Goal: Task Accomplishment & Management: Manage account settings

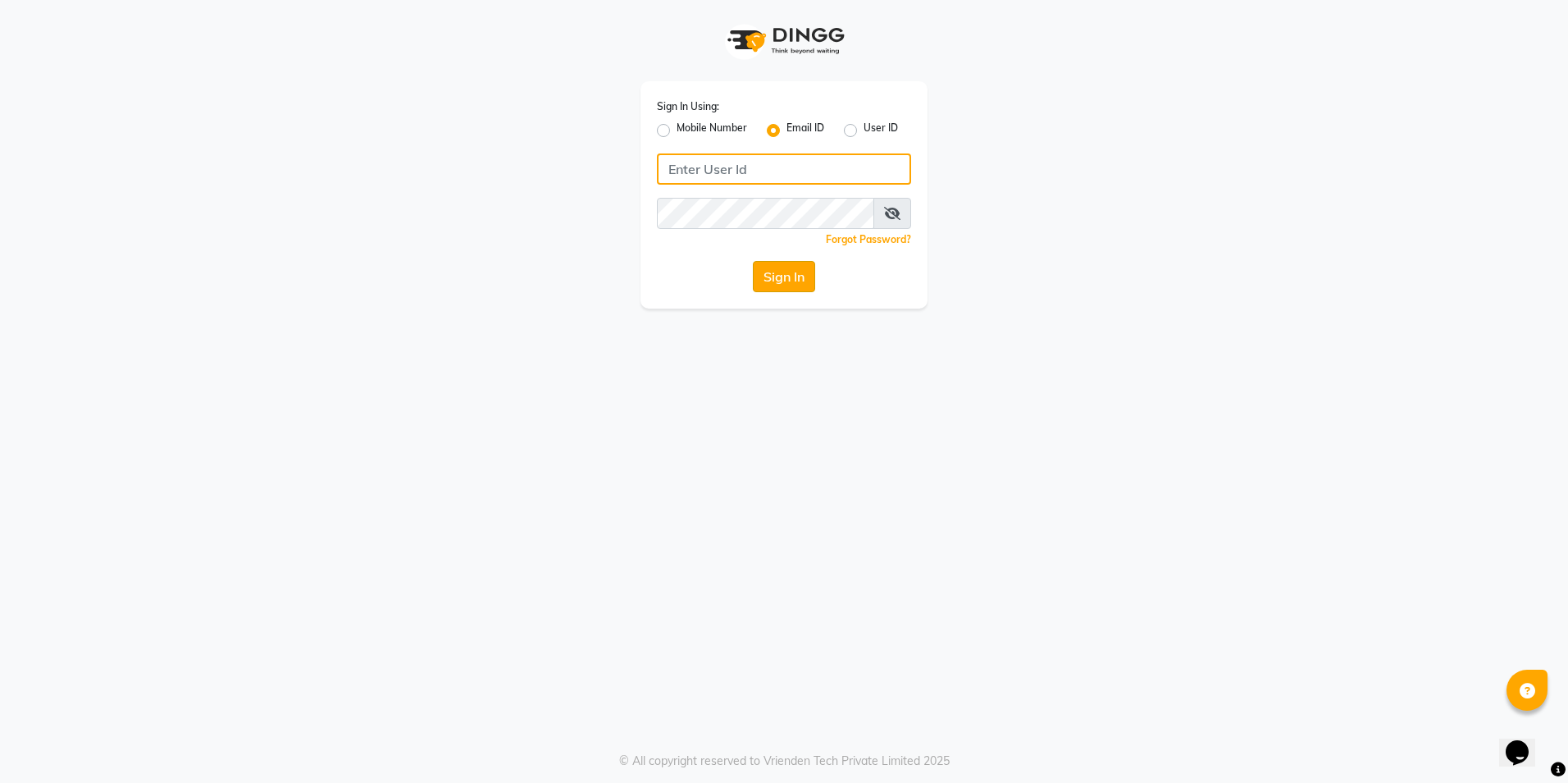
type input "[EMAIL_ADDRESS][DOMAIN_NAME]"
click at [771, 273] on button "Sign In" at bounding box center [784, 276] width 63 height 31
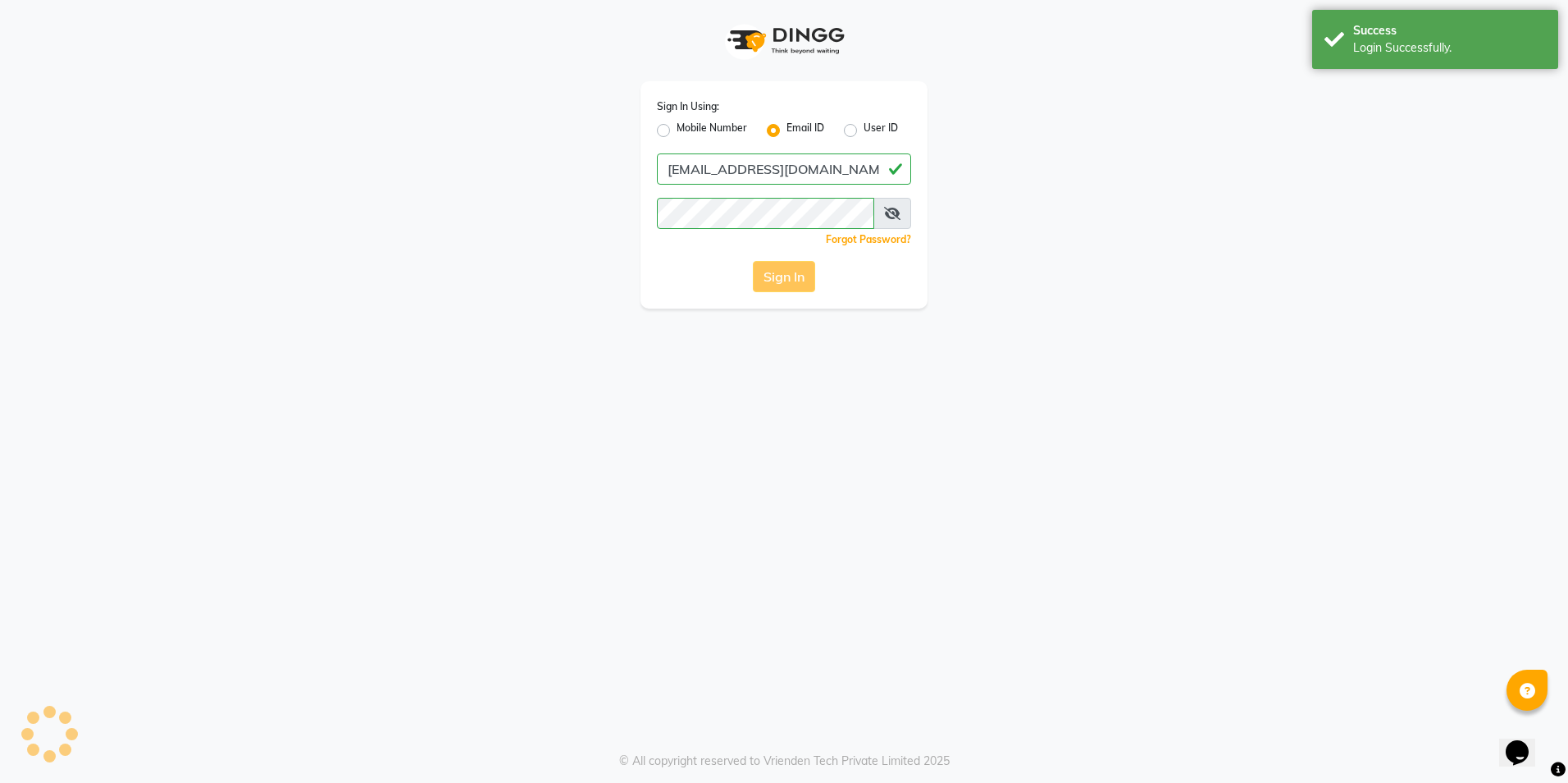
click at [771, 273] on div "Sign In" at bounding box center [784, 276] width 254 height 31
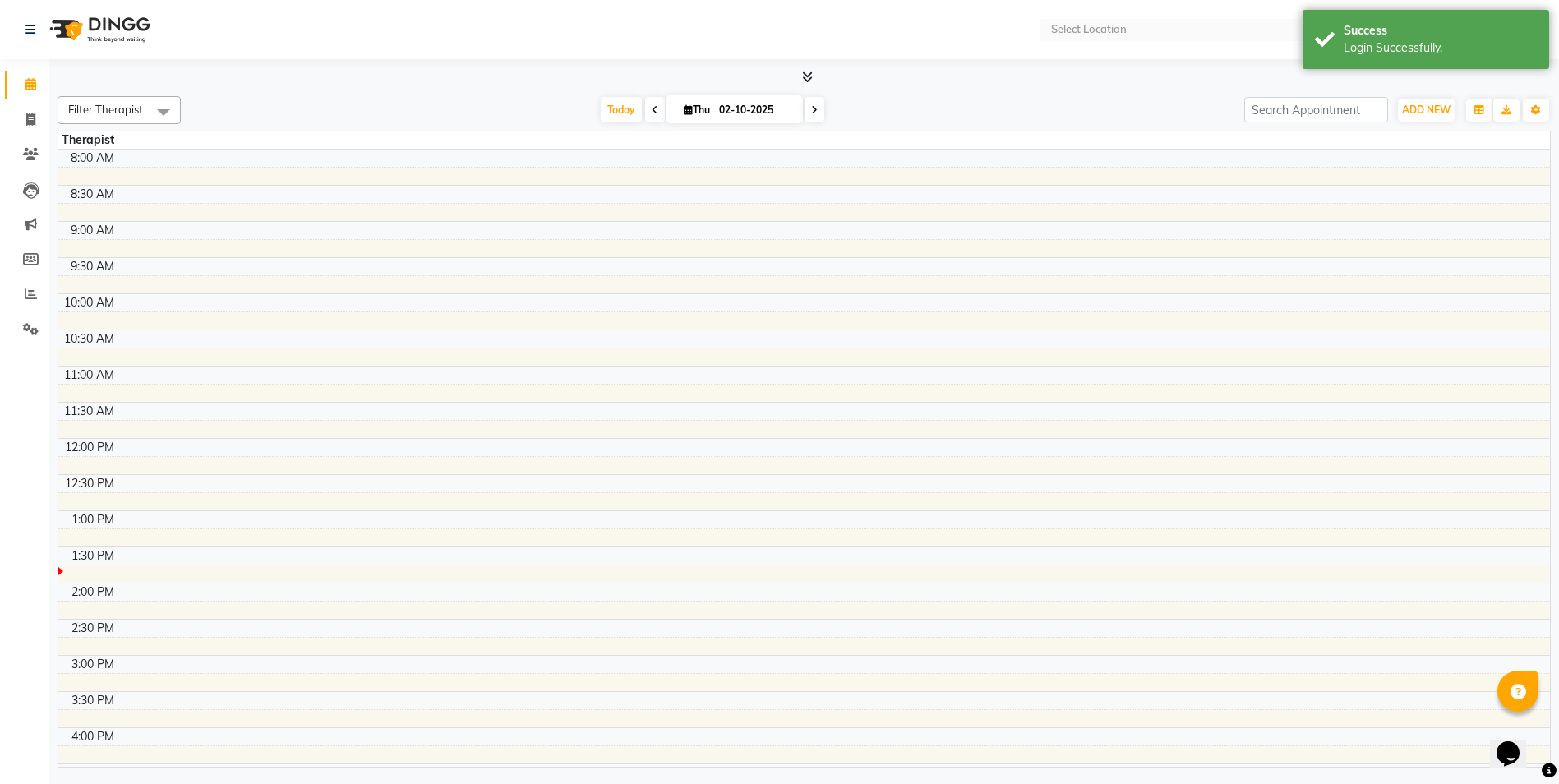
select select "en"
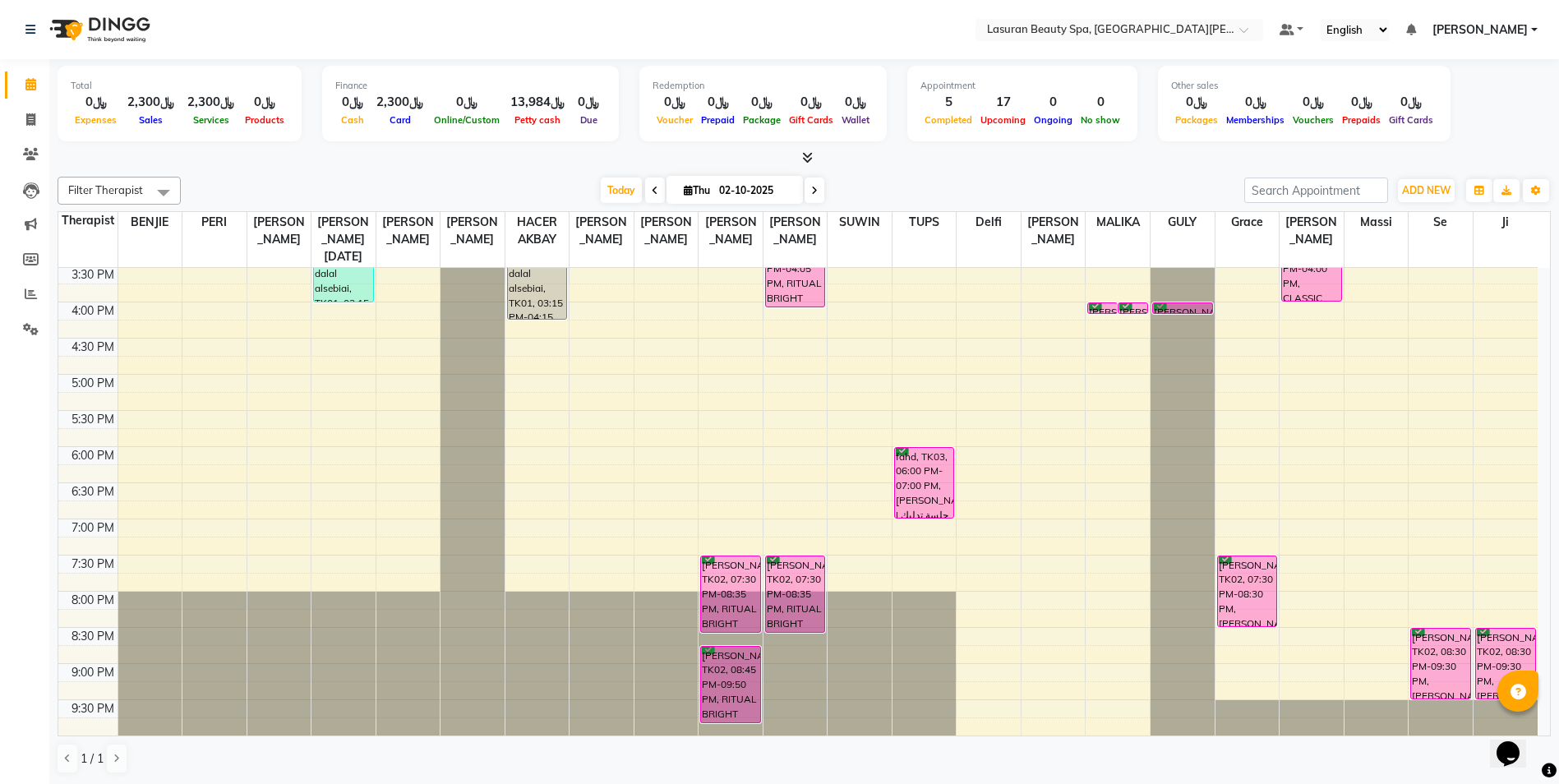
scroll to position [1, 0]
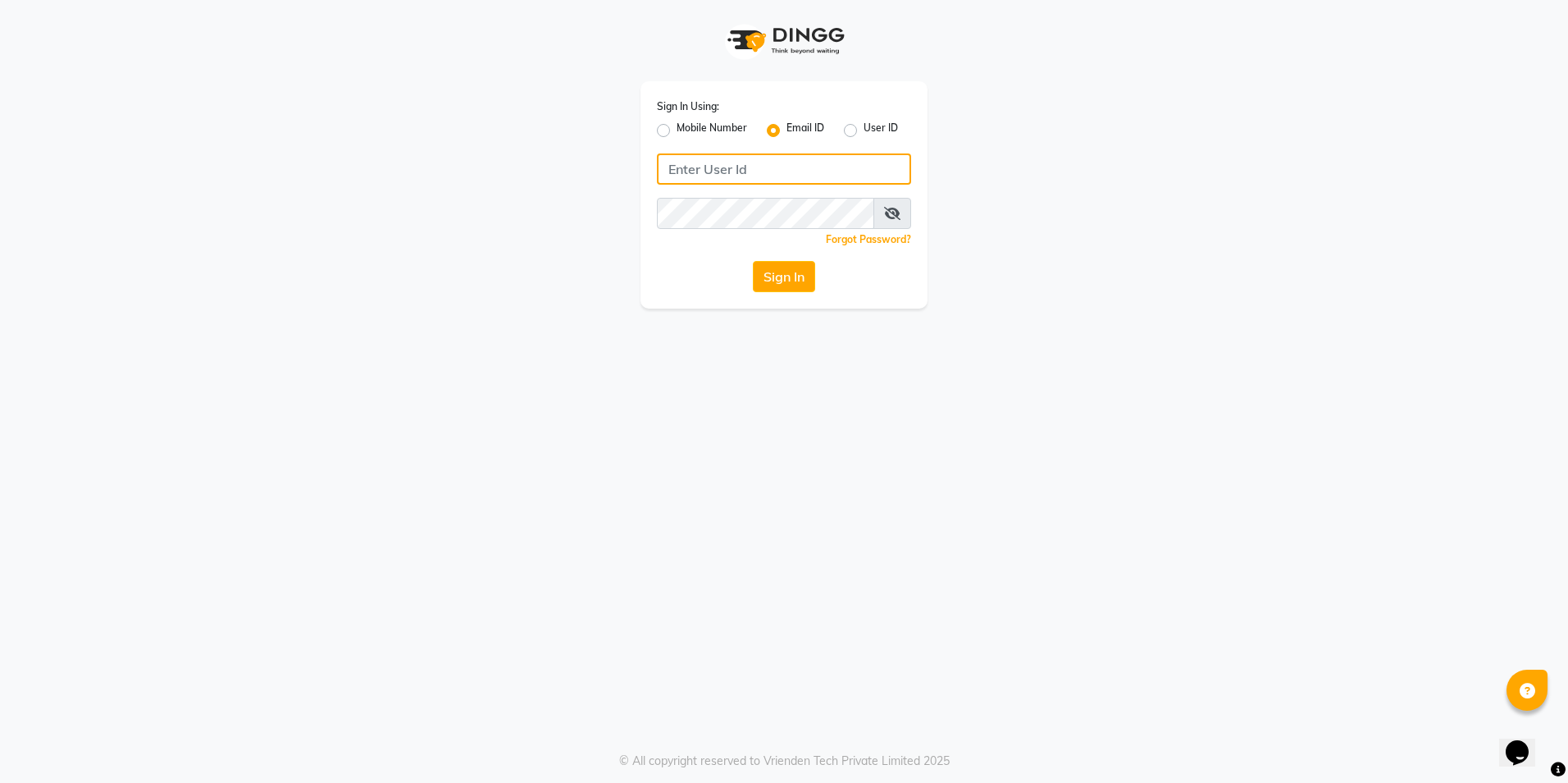
type input "[EMAIL_ADDRESS][DOMAIN_NAME]"
click at [676, 133] on label "Mobile Number" at bounding box center [712, 130] width 71 height 20
click at [676, 131] on input "Mobile Number" at bounding box center [681, 125] width 10 height 10
radio input "true"
radio input "false"
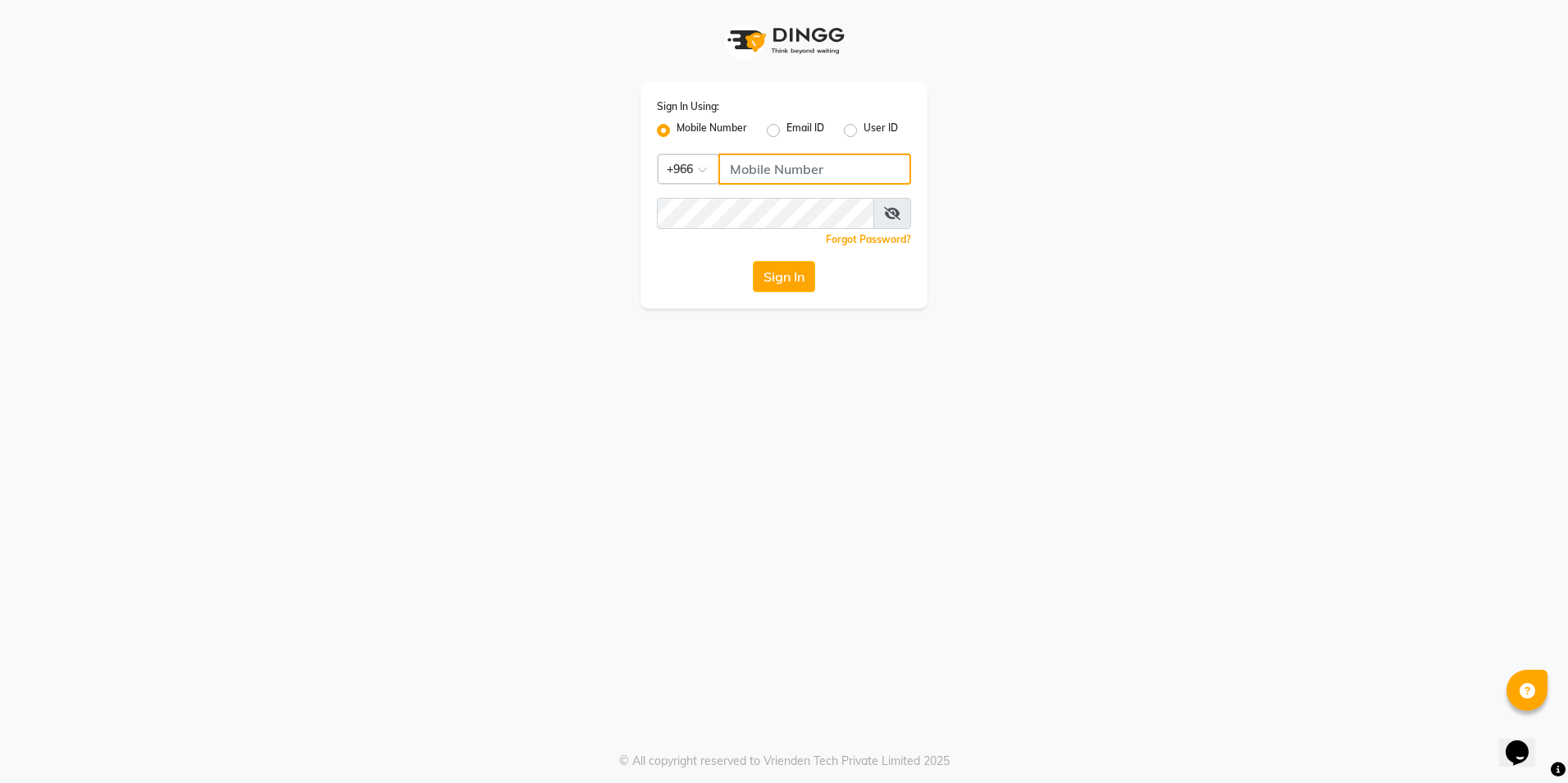
click at [756, 163] on input "Username" at bounding box center [814, 168] width 192 height 31
click at [710, 251] on div "Sign In Using: Mobile Number Email ID User ID Country Code × +966 Remember me F…" at bounding box center [784, 194] width 287 height 227
click at [787, 127] on label "Email ID" at bounding box center [805, 130] width 37 height 20
click at [787, 127] on input "Email ID" at bounding box center [791, 125] width 10 height 10
radio input "true"
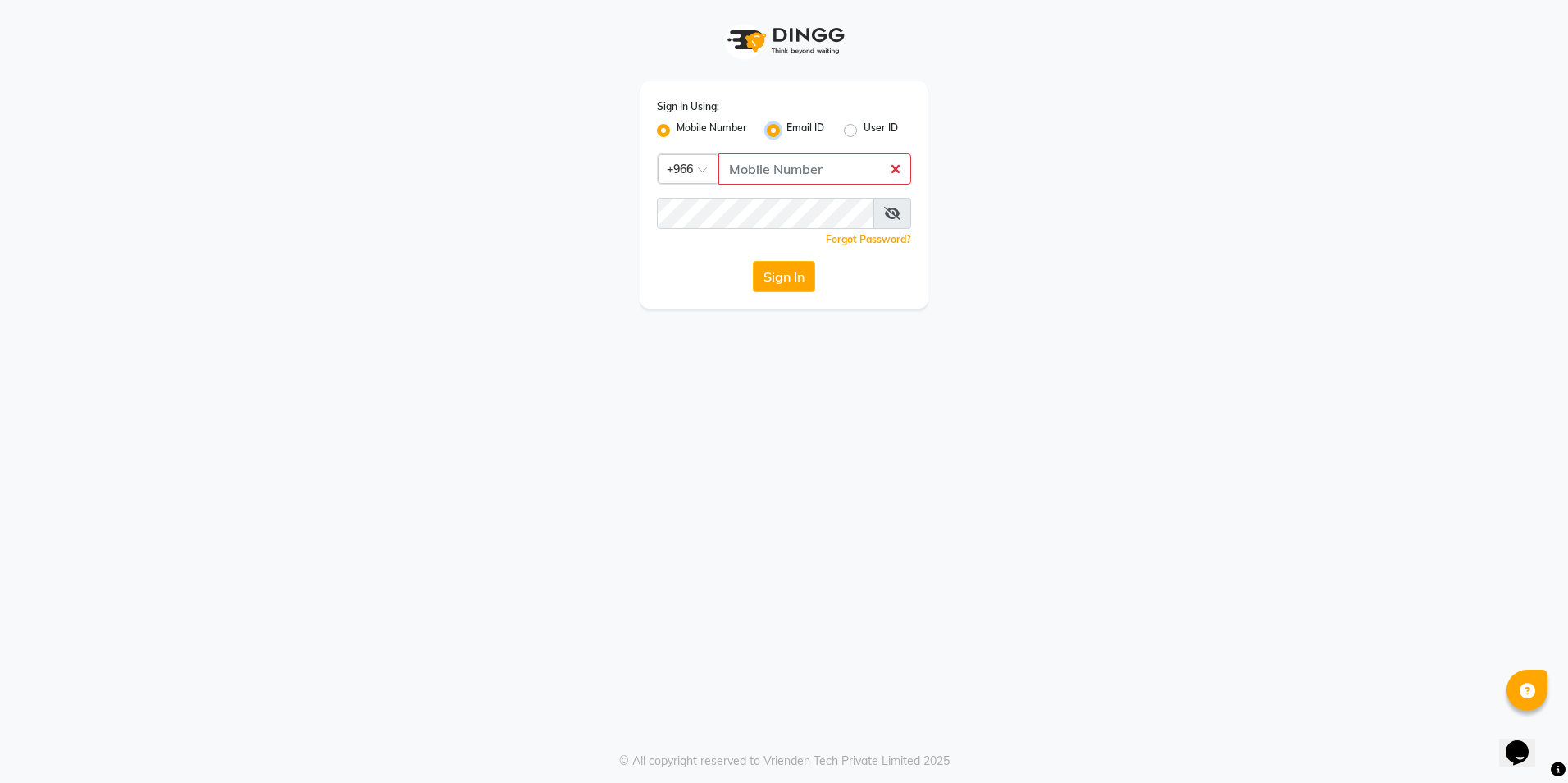
radio input "false"
click at [779, 278] on button "Sign In" at bounding box center [784, 276] width 63 height 31
drag, startPoint x: 796, startPoint y: 278, endPoint x: 852, endPoint y: 256, distance: 60.2
click at [797, 278] on button "Sign In" at bounding box center [784, 276] width 63 height 31
click at [872, 124] on label "User ID" at bounding box center [881, 130] width 35 height 20
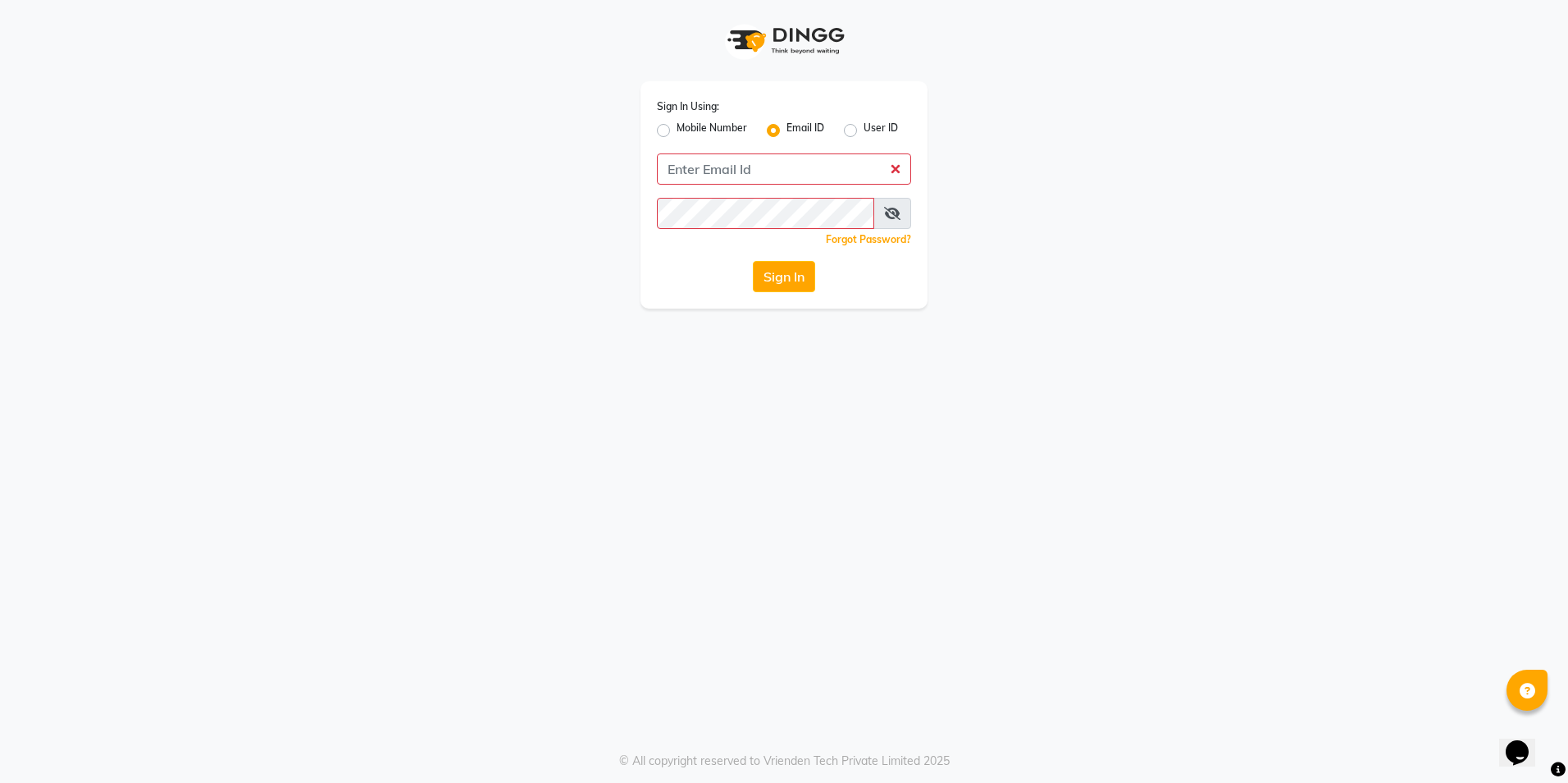
click at [872, 124] on input "User ID" at bounding box center [869, 125] width 10 height 10
radio input "true"
radio input "false"
type input "[EMAIL_ADDRESS][DOMAIN_NAME]"
click at [785, 271] on button "Sign In" at bounding box center [784, 276] width 63 height 31
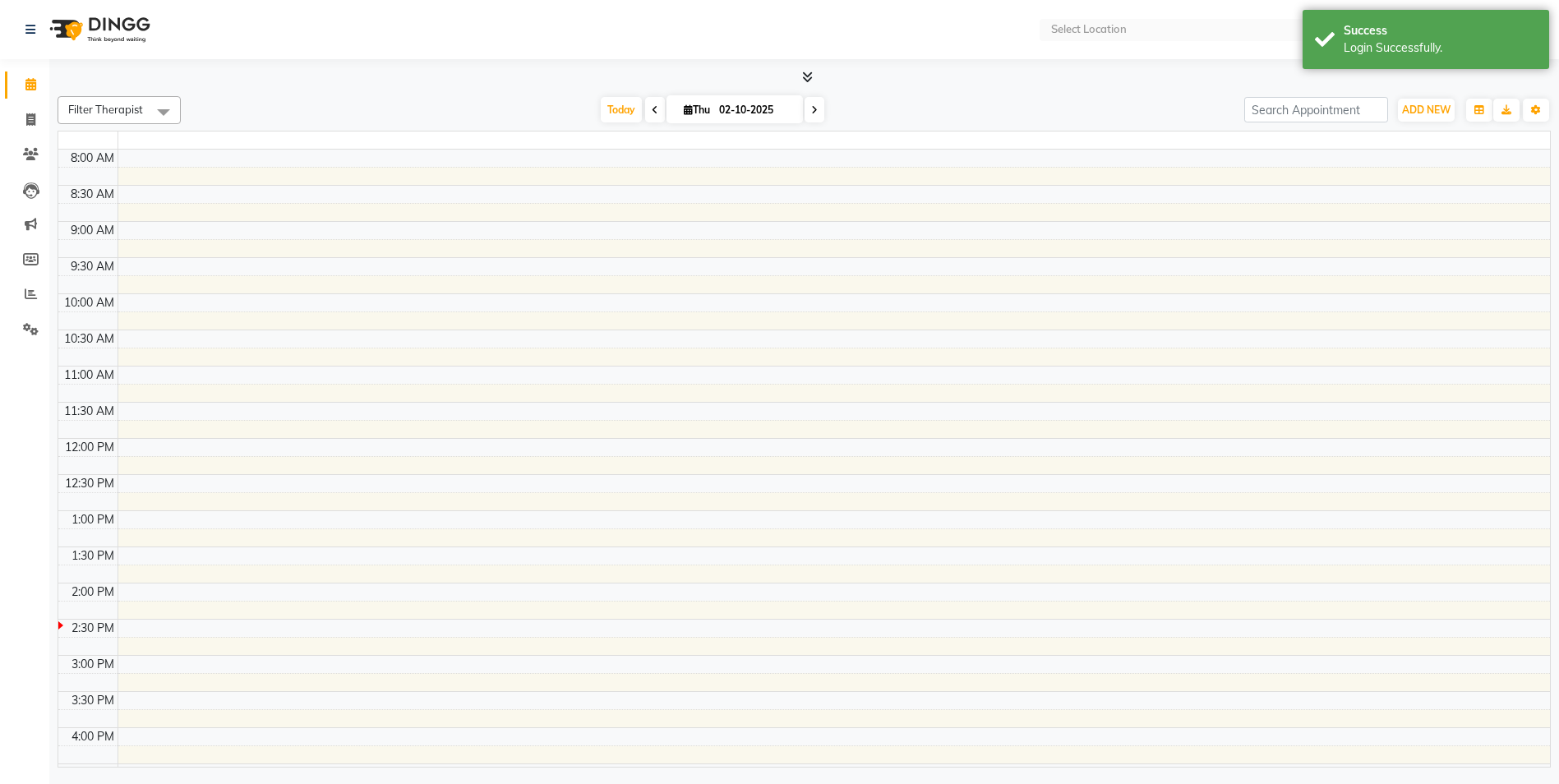
select select "en"
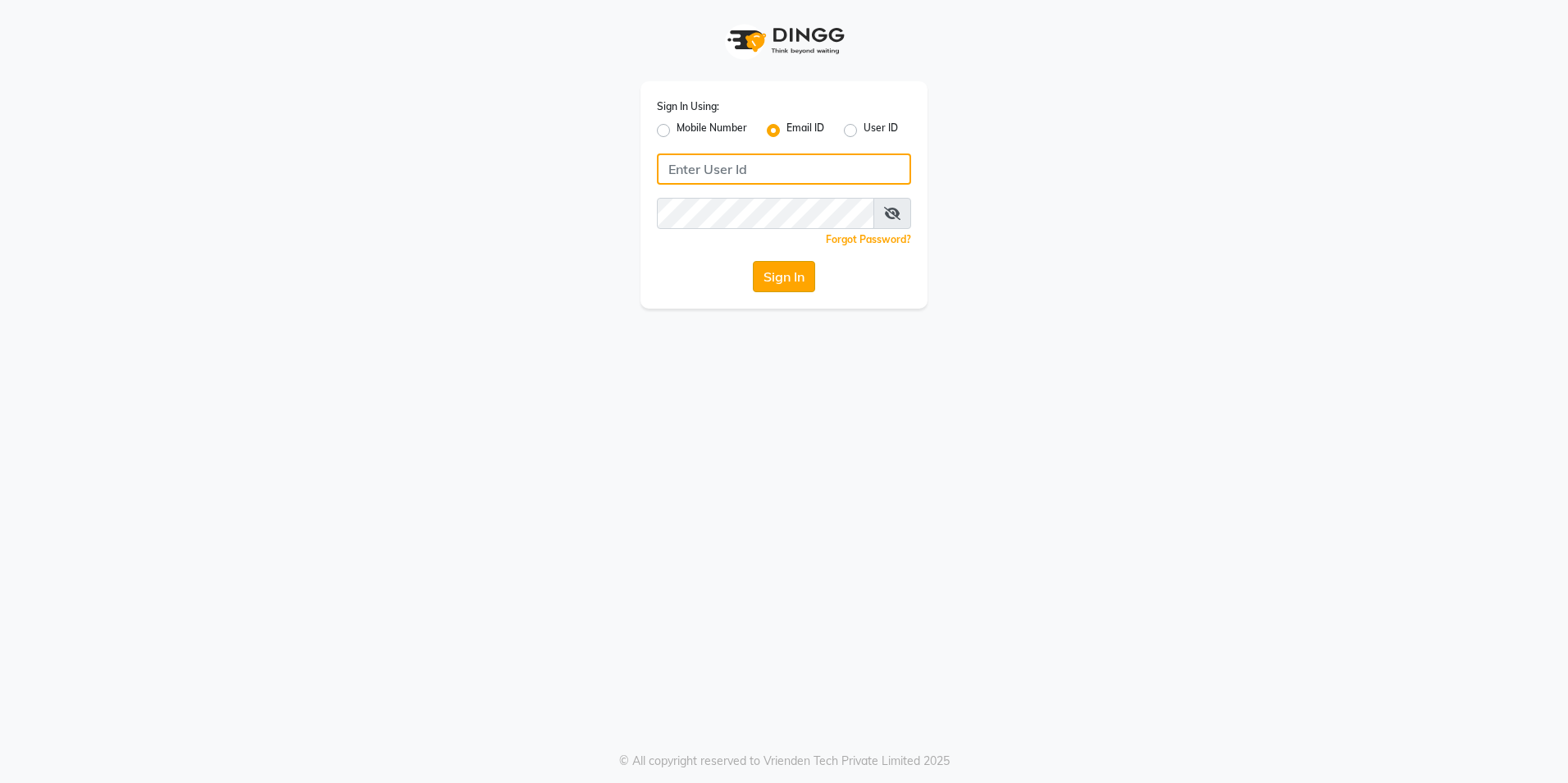
type input "ranim@lasuran.com"
click at [768, 273] on button "Sign In" at bounding box center [784, 276] width 63 height 31
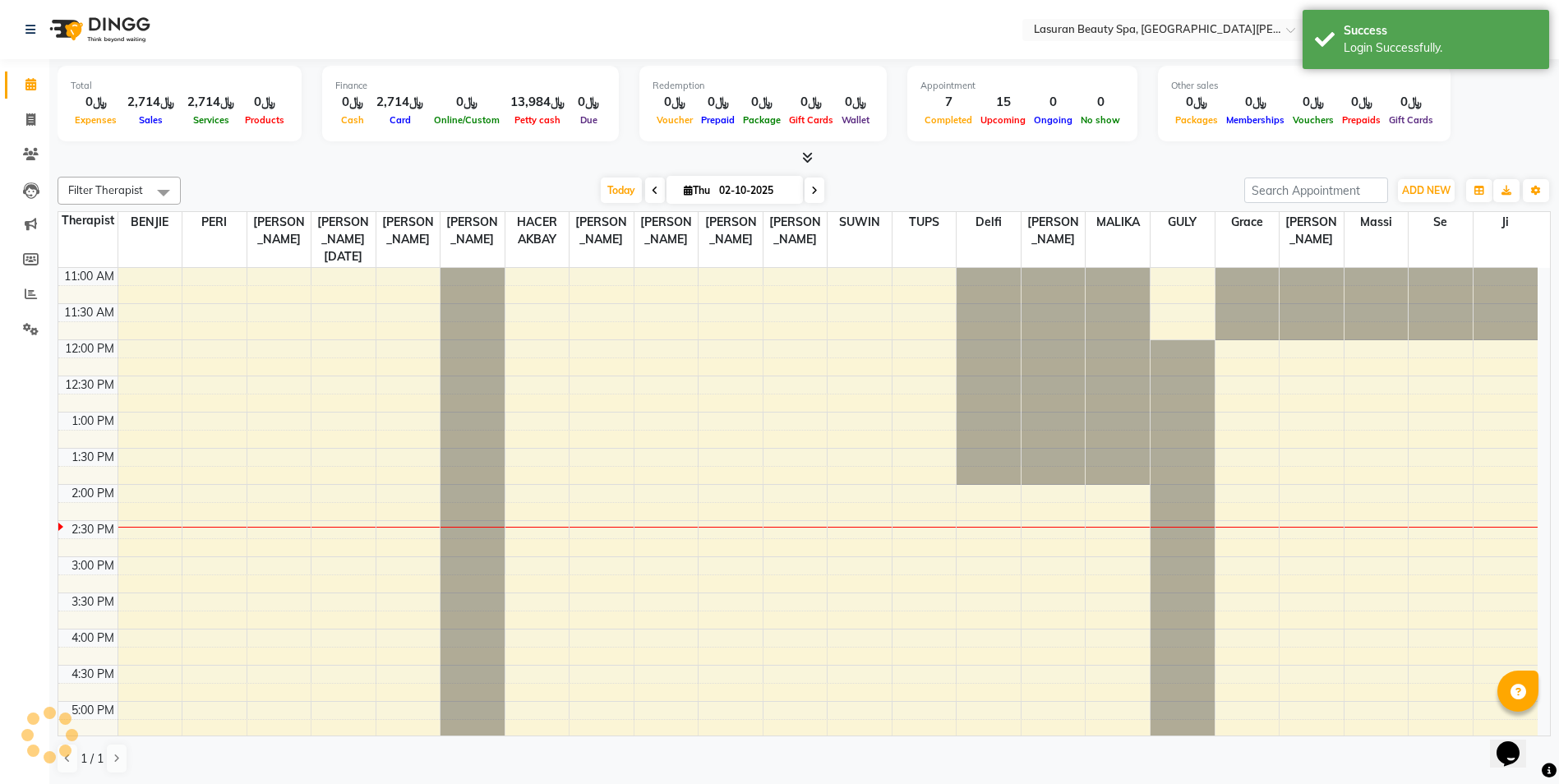
select select "en"
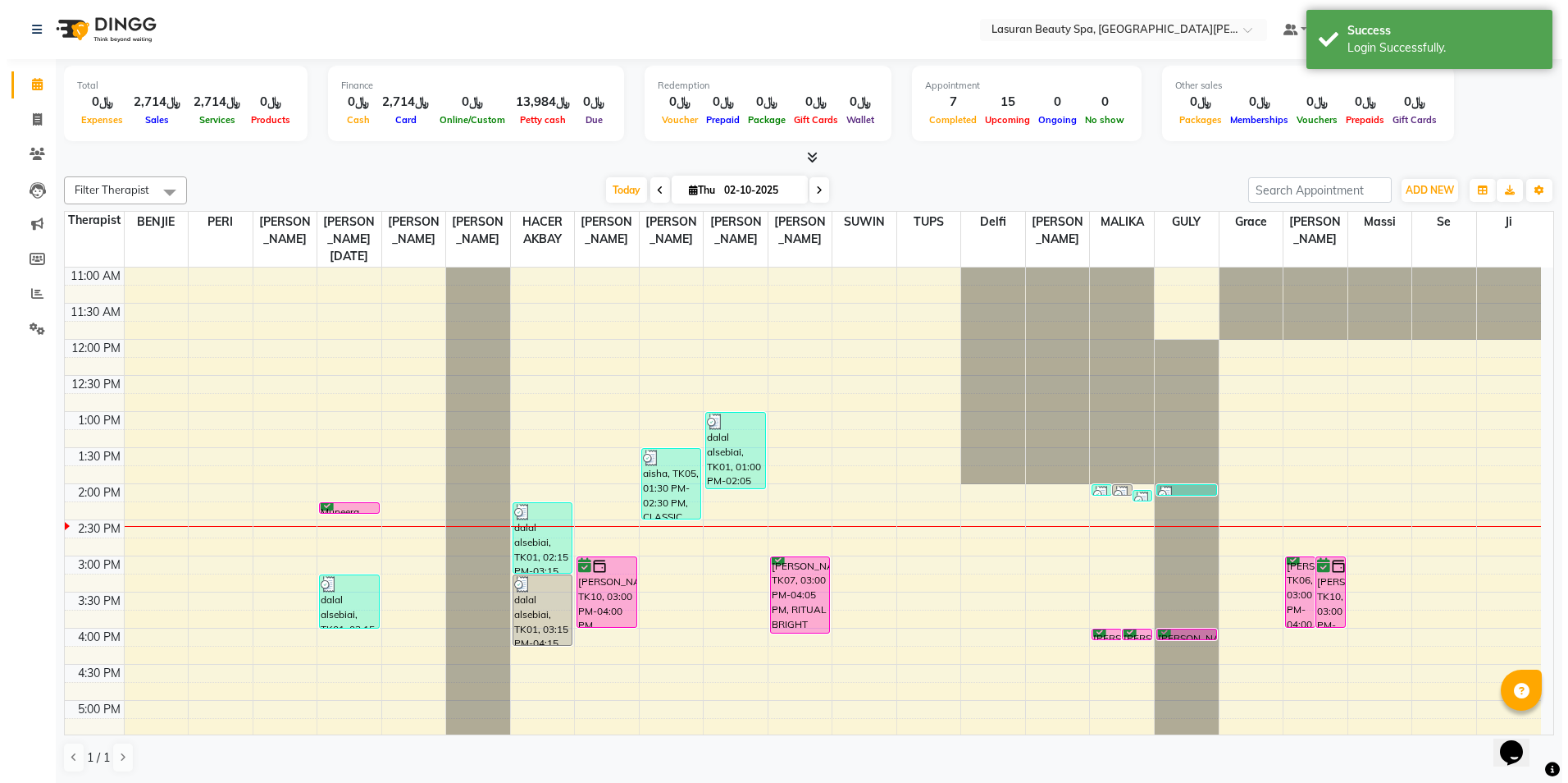
scroll to position [326, 0]
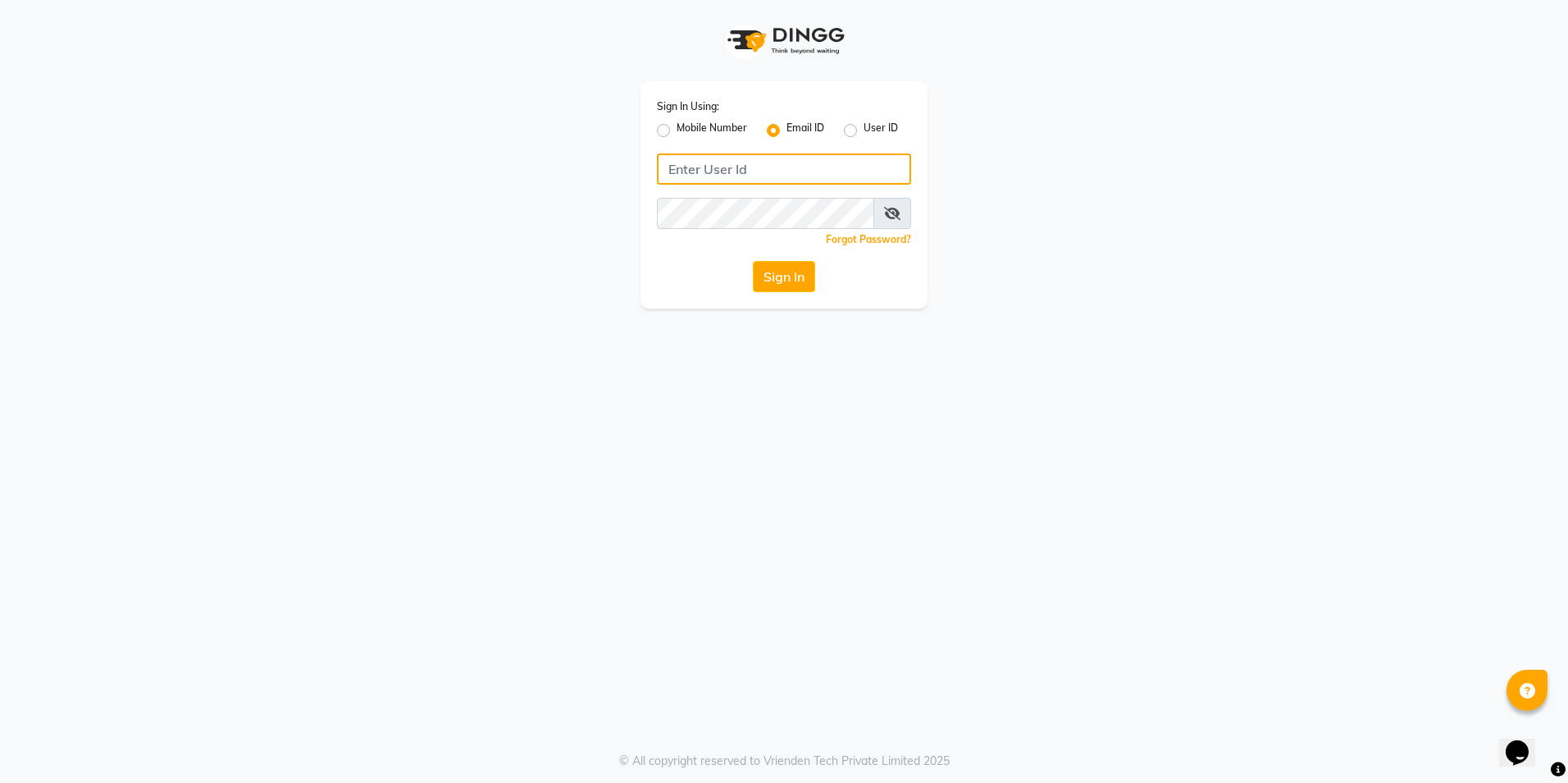
type input "[EMAIL_ADDRESS][DOMAIN_NAME]"
click at [676, 131] on label "Mobile Number" at bounding box center [712, 130] width 71 height 20
click at [676, 131] on input "Mobile Number" at bounding box center [681, 125] width 10 height 10
radio input "true"
radio input "false"
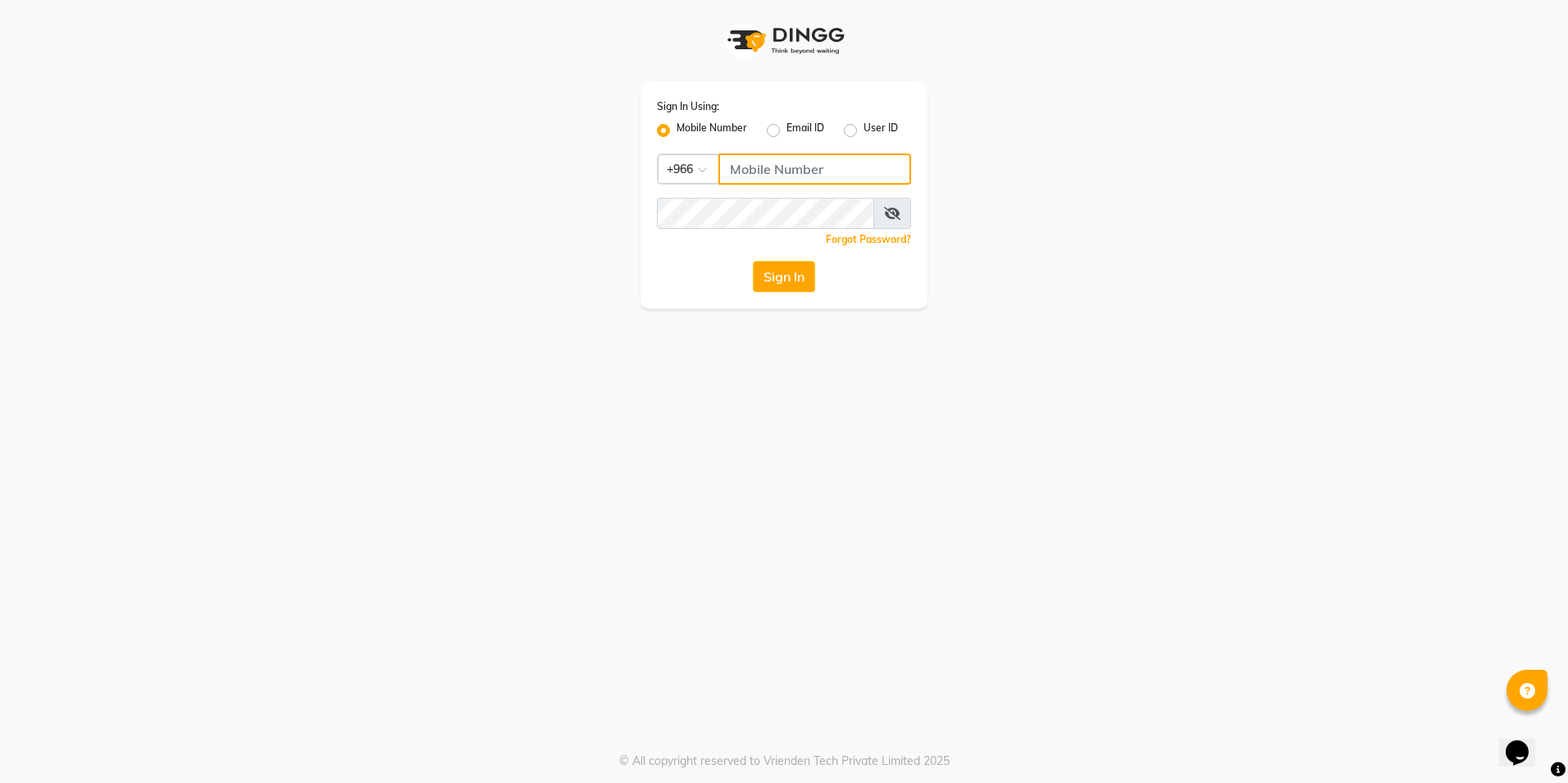
click at [738, 170] on input "Username" at bounding box center [814, 168] width 192 height 31
type input "561695339"
click at [786, 273] on button "Sign In" at bounding box center [784, 276] width 63 height 31
click at [787, 286] on button "Sign In" at bounding box center [784, 276] width 63 height 31
click at [808, 284] on button "Sign In" at bounding box center [784, 276] width 63 height 31
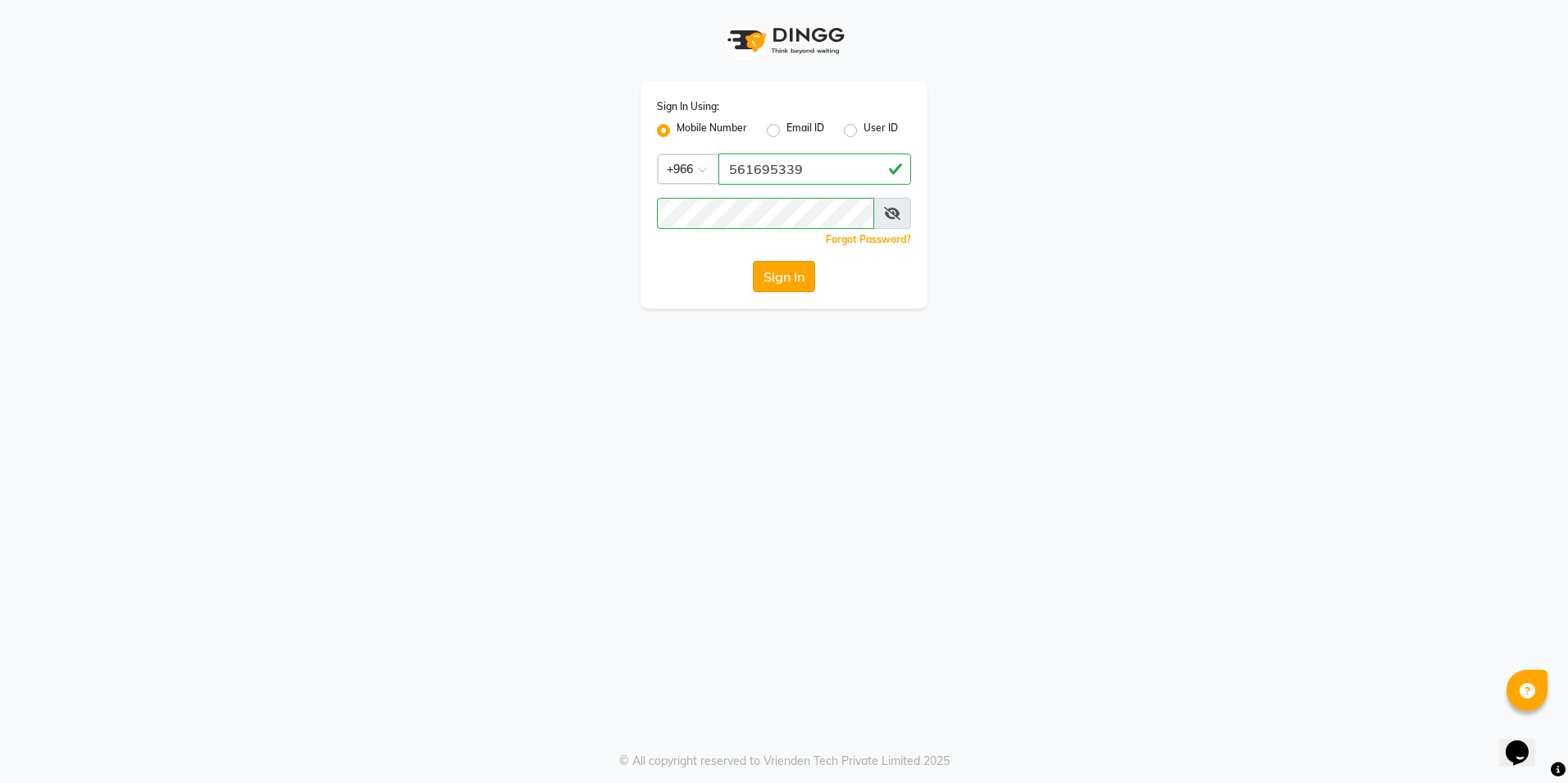
click at [780, 274] on button "Sign In" at bounding box center [784, 276] width 63 height 31
